Goal: Information Seeking & Learning: Find specific fact

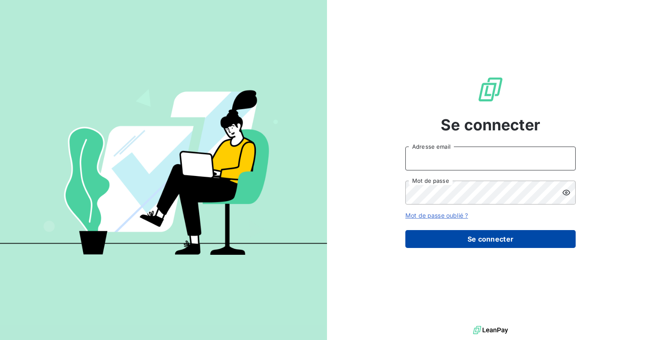
type input "[EMAIL_ADDRESS][DOMAIN_NAME]"
click at [476, 238] on button "Se connecter" at bounding box center [490, 239] width 170 height 18
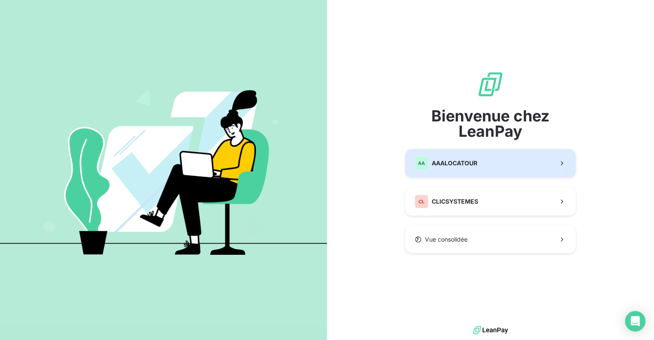
click at [463, 167] on span "AAALOCATOUR" at bounding box center [455, 163] width 46 height 9
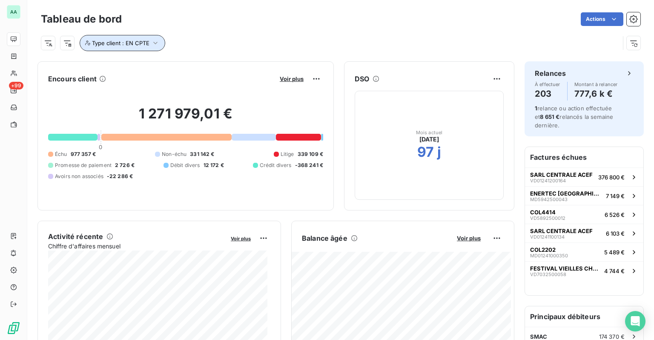
click at [143, 41] on span "Type client : EN CPTE" at bounding box center [120, 43] width 57 height 7
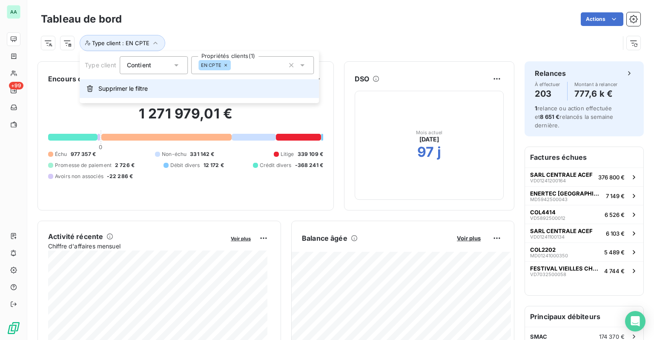
click at [136, 86] on span "Supprimer le filtre" at bounding box center [122, 88] width 49 height 9
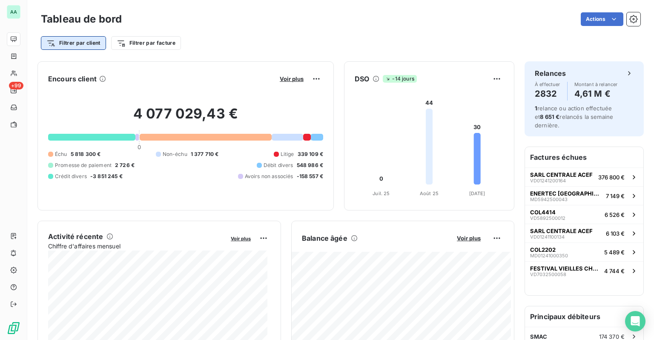
click at [92, 37] on html "AA +99 Tableau de bord Actions Filtrer par client Filtrer par facture Encours c…" at bounding box center [327, 170] width 654 height 340
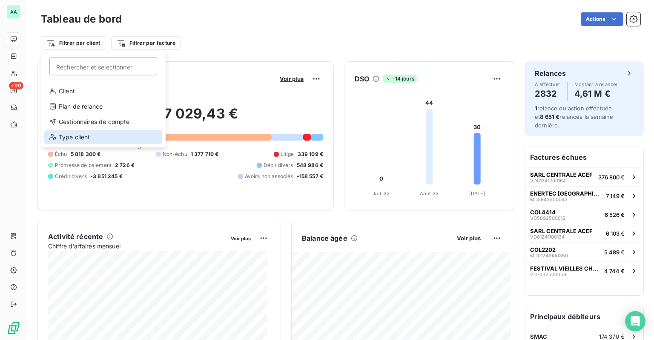
click at [98, 136] on div "Type client" at bounding box center [103, 137] width 118 height 14
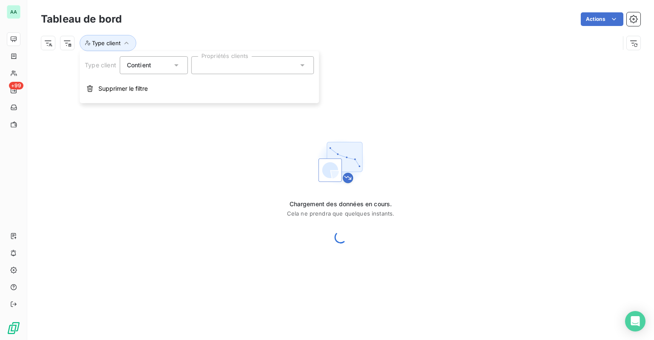
click at [261, 69] on div at bounding box center [252, 65] width 123 height 18
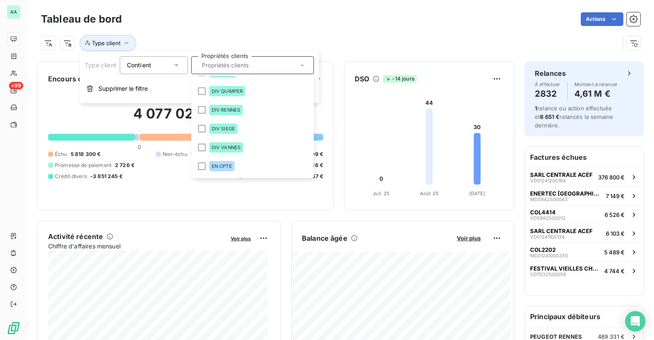
scroll to position [213, 0]
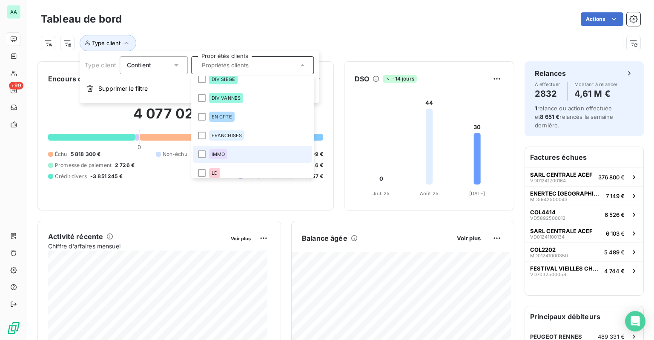
click at [230, 152] on li "IMMO" at bounding box center [252, 154] width 119 height 17
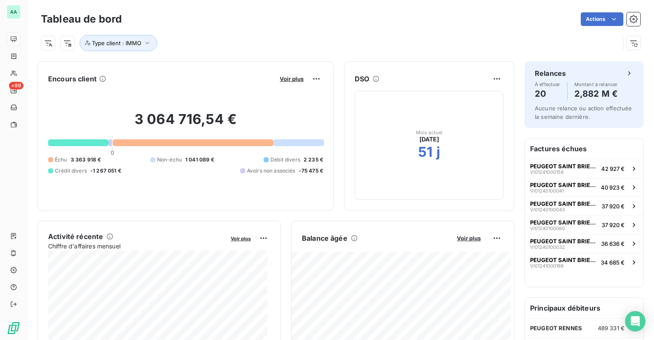
click at [364, 24] on div "Actions" at bounding box center [386, 19] width 508 height 14
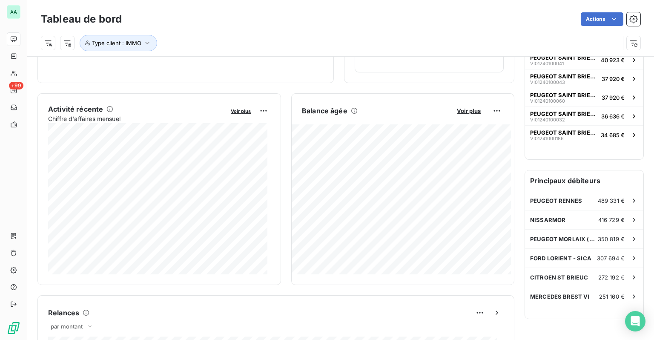
scroll to position [0, 0]
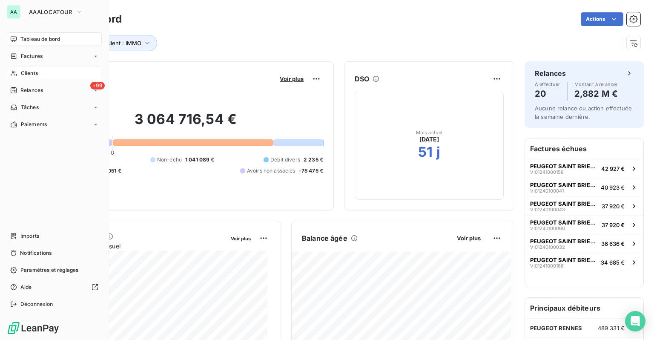
click at [18, 75] on div "Clients" at bounding box center [54, 73] width 95 height 14
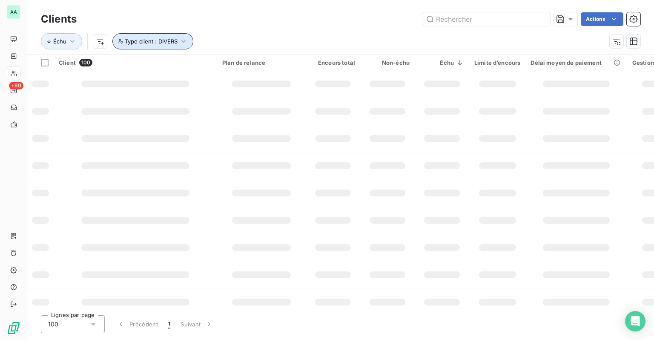
click at [176, 42] on span "Type client : DIVERS" at bounding box center [151, 41] width 53 height 7
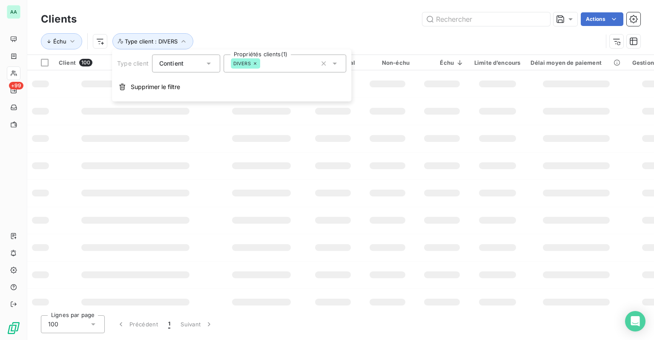
click at [253, 62] on icon at bounding box center [254, 63] width 5 height 5
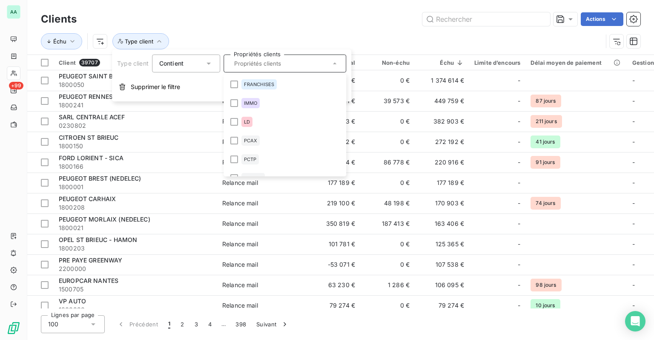
scroll to position [250, 0]
click at [259, 112] on div "IMMO" at bounding box center [250, 115] width 19 height 10
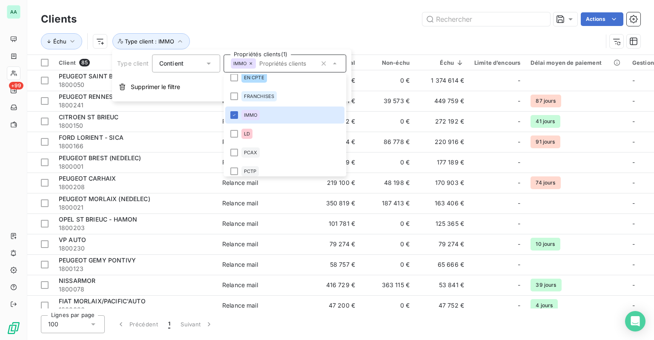
click at [290, 19] on div "Actions" at bounding box center [363, 19] width 553 height 14
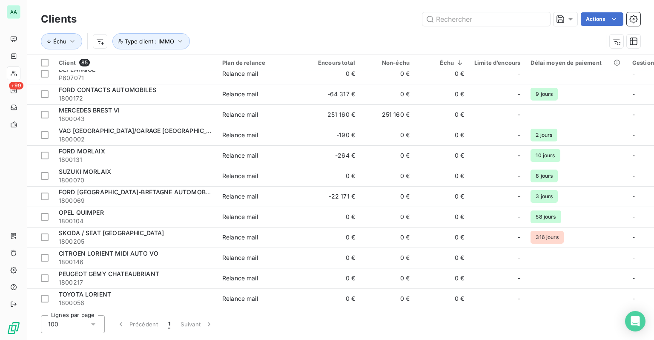
scroll to position [1374, 0]
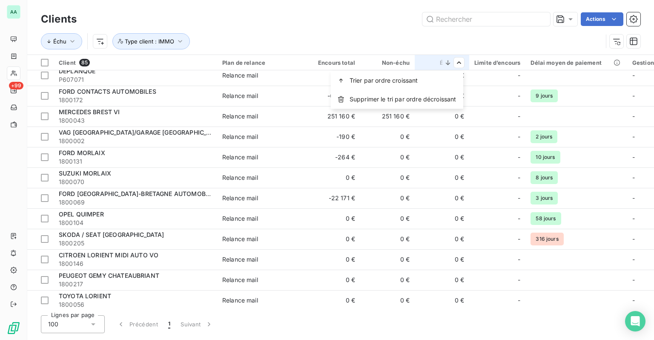
click at [348, 63] on html "AA +99 Clients Actions Échu Type client : IMMO Client 85 Plan de relance Encour…" at bounding box center [327, 170] width 654 height 340
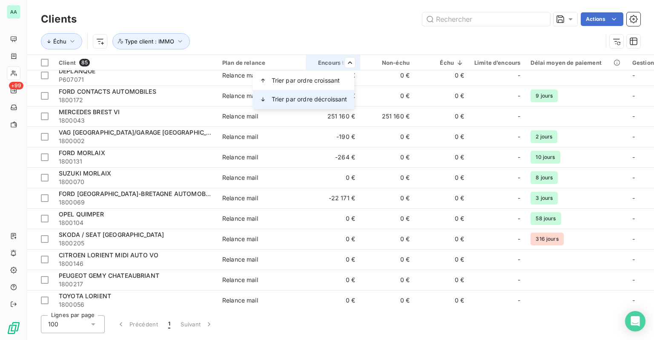
click at [315, 102] on span "Trier par ordre décroissant" at bounding box center [310, 99] width 76 height 9
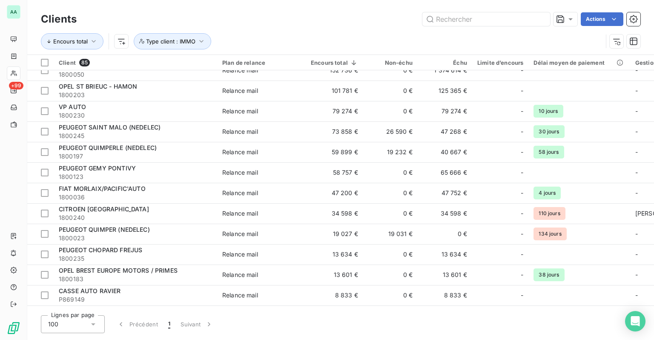
scroll to position [1502, 0]
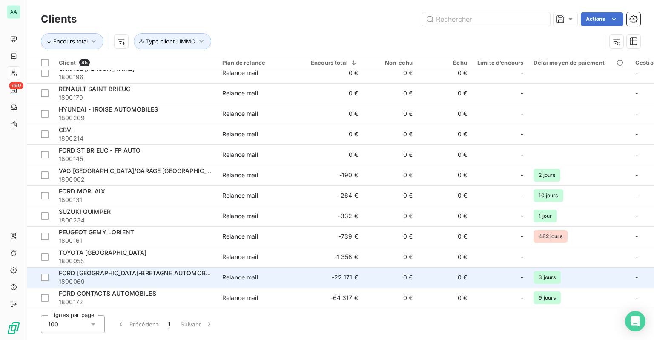
click at [158, 277] on span "1800069" at bounding box center [135, 281] width 153 height 9
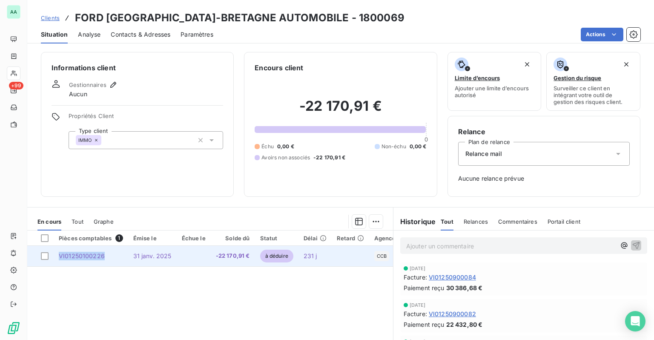
drag, startPoint x: 110, startPoint y: 256, endPoint x: 57, endPoint y: 257, distance: 53.2
click at [57, 257] on td "VI01250100226" at bounding box center [91, 256] width 75 height 20
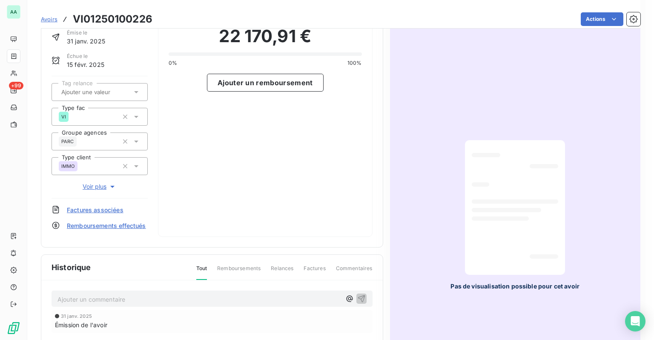
scroll to position [43, 0]
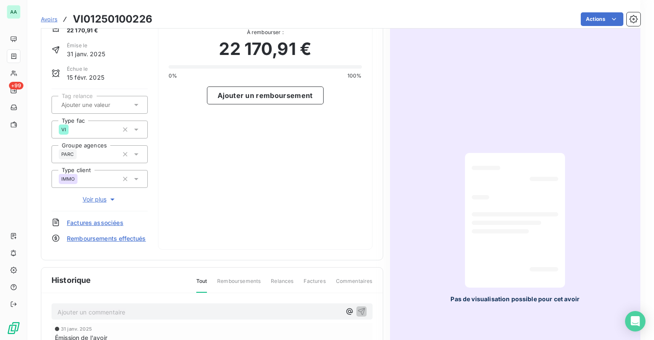
click at [77, 18] on h3 "VI01250100226" at bounding box center [113, 18] width 80 height 15
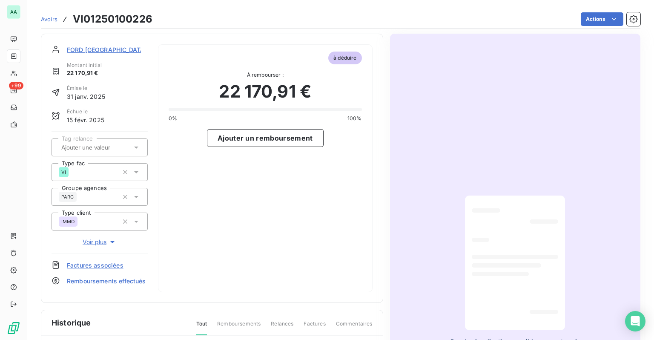
scroll to position [0, 0]
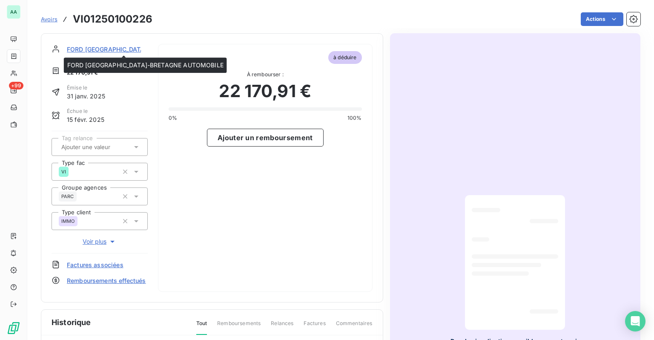
click at [95, 53] on span "FORD [GEOGRAPHIC_DATA]-BRETAGNE AUTOMOBILE" at bounding box center [144, 49] width 155 height 9
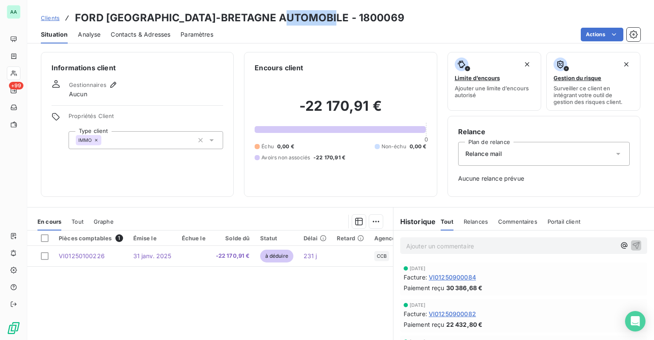
drag, startPoint x: 281, startPoint y: 20, endPoint x: 327, endPoint y: 21, distance: 46.0
click at [327, 21] on div "Clients FORD [GEOGRAPHIC_DATA]-BRETAGNE AUTOMOBILE - 1800069" at bounding box center [340, 17] width 627 height 15
copy h3 "1800069"
